Goal: Find specific page/section: Find specific page/section

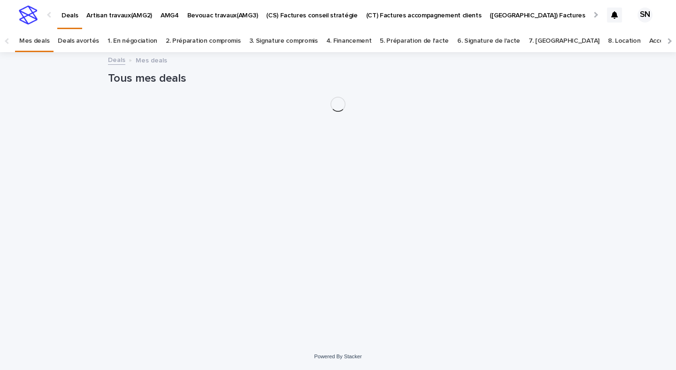
click at [137, 16] on p "Artisan travaux(AMG2)" at bounding box center [119, 10] width 66 height 20
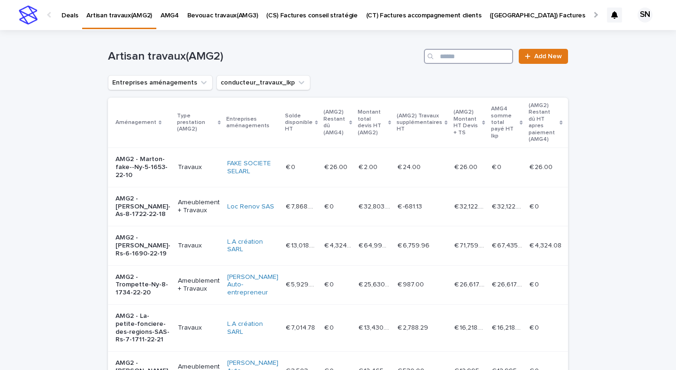
click at [479, 56] on input "Search" at bounding box center [468, 56] width 89 height 15
type input "*****"
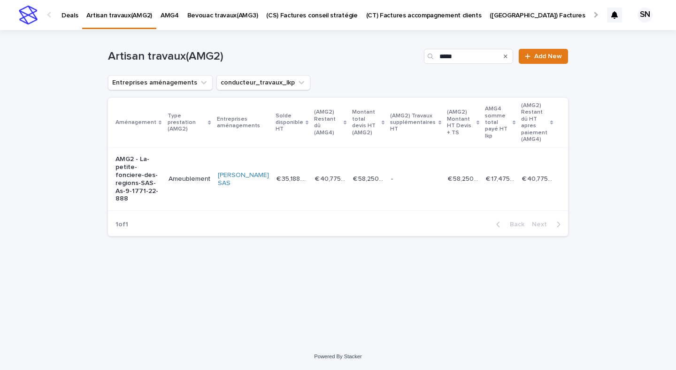
click at [137, 166] on p "AMG2 - La-petite-fonciere-des-regions-SAS-As-9-1771-22-888" at bounding box center [139, 178] width 46 height 47
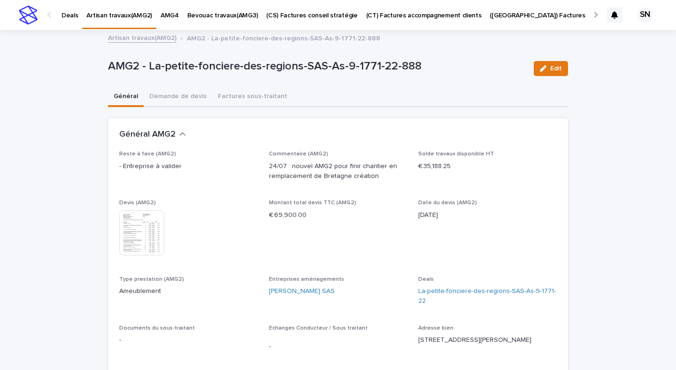
click at [152, 234] on img at bounding box center [141, 232] width 45 height 45
click at [145, 228] on img at bounding box center [141, 232] width 45 height 45
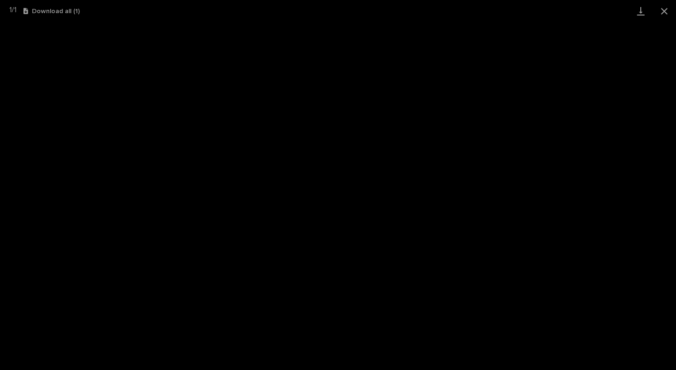
drag, startPoint x: 664, startPoint y: 11, endPoint x: 619, endPoint y: 0, distance: 46.3
click at [664, 11] on button "Close gallery" at bounding box center [664, 11] width 23 height 22
